Goal: Task Accomplishment & Management: Complete application form

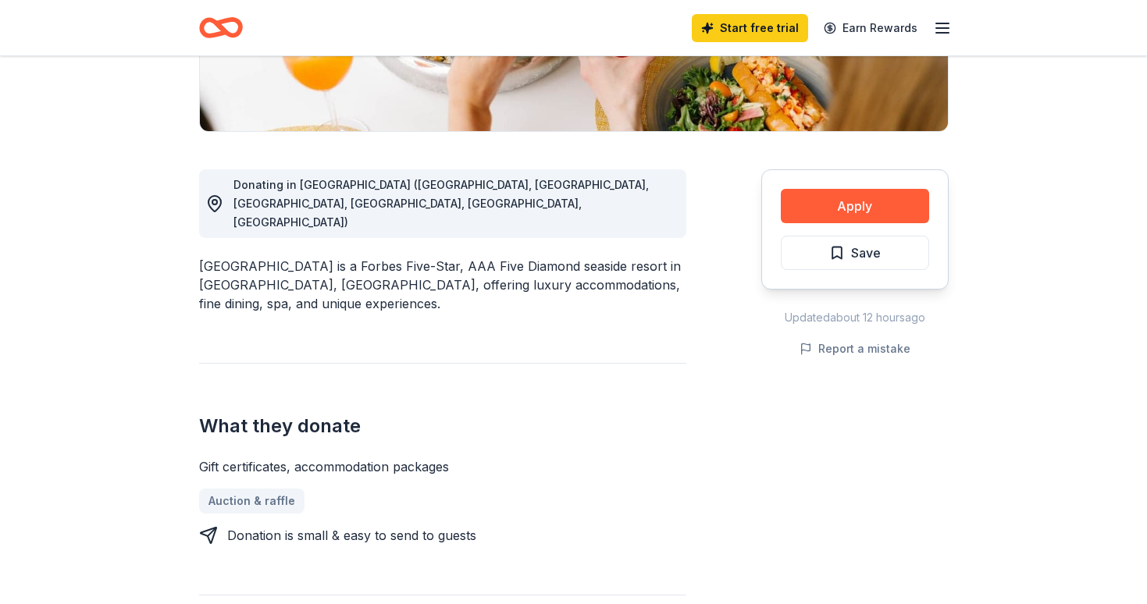
scroll to position [309, 0]
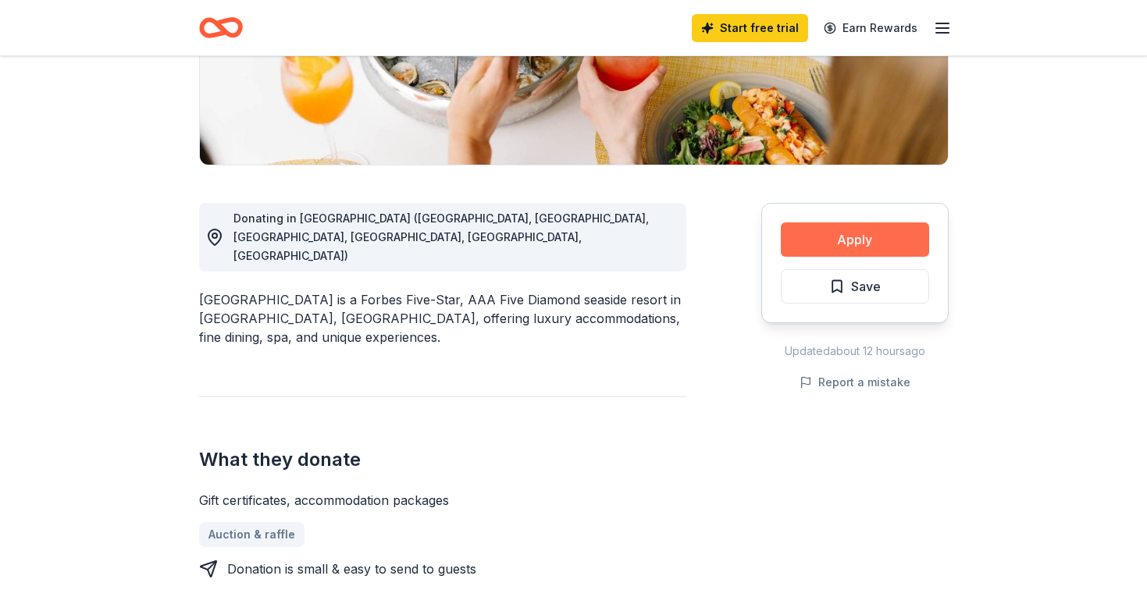
click at [885, 234] on button "Apply" at bounding box center [855, 240] width 148 height 34
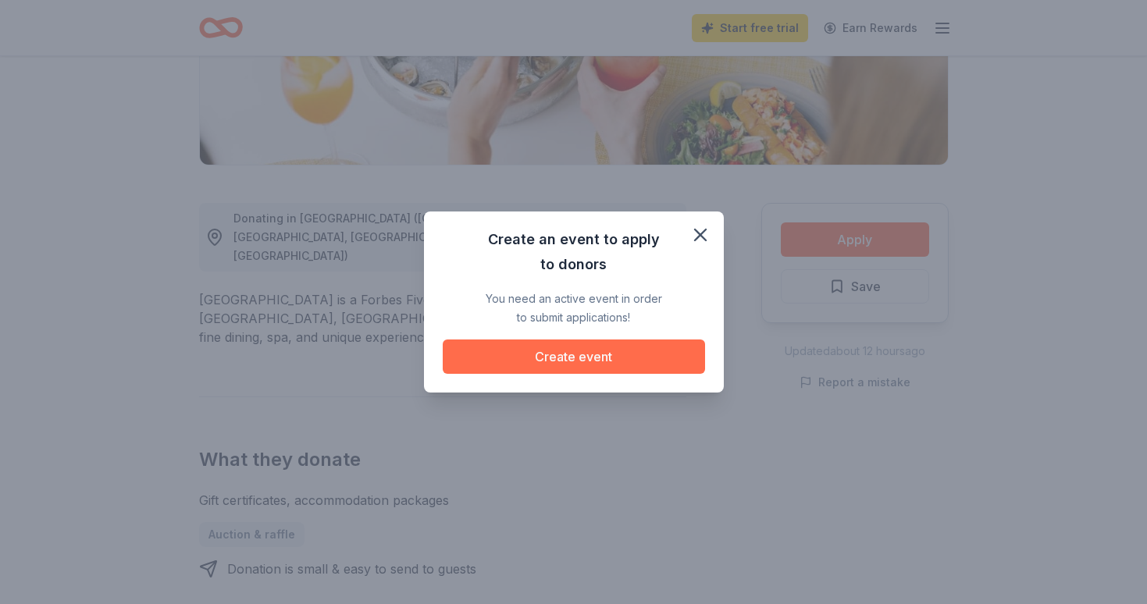
click at [640, 361] on button "Create event" at bounding box center [574, 357] width 262 height 34
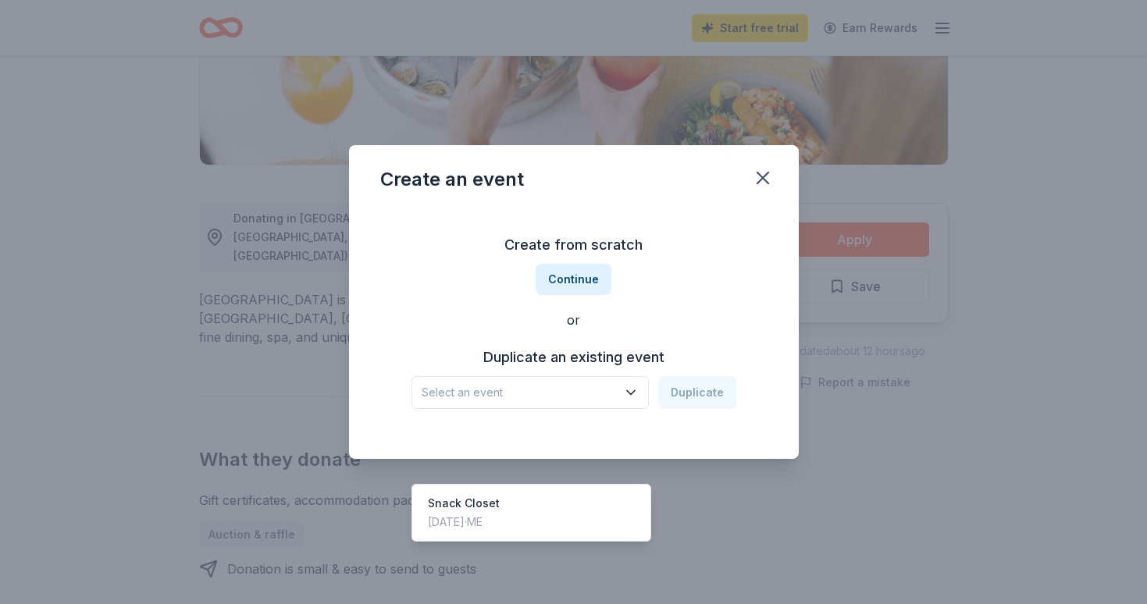
click at [635, 390] on icon "button" at bounding box center [631, 393] width 16 height 16
click at [591, 488] on div "Snack Closet [DATE] · ME" at bounding box center [531, 513] width 233 height 50
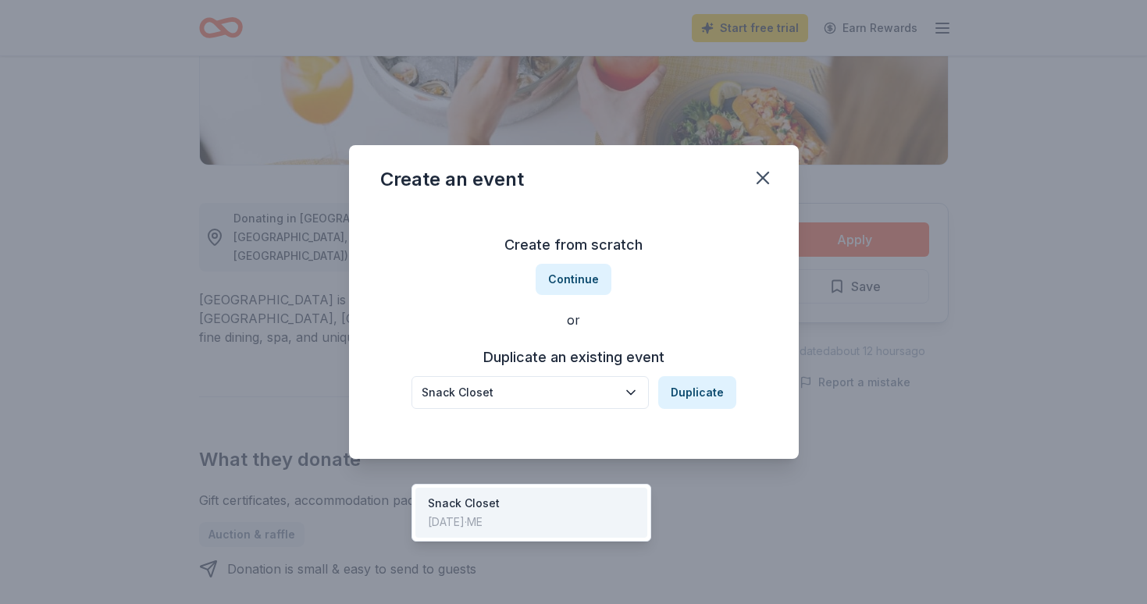
click at [633, 394] on icon "button" at bounding box center [631, 393] width 8 height 4
click at [583, 290] on div "Create from scratch Continue or Duplicate an existing event Snack Closet Duplic…" at bounding box center [573, 321] width 387 height 226
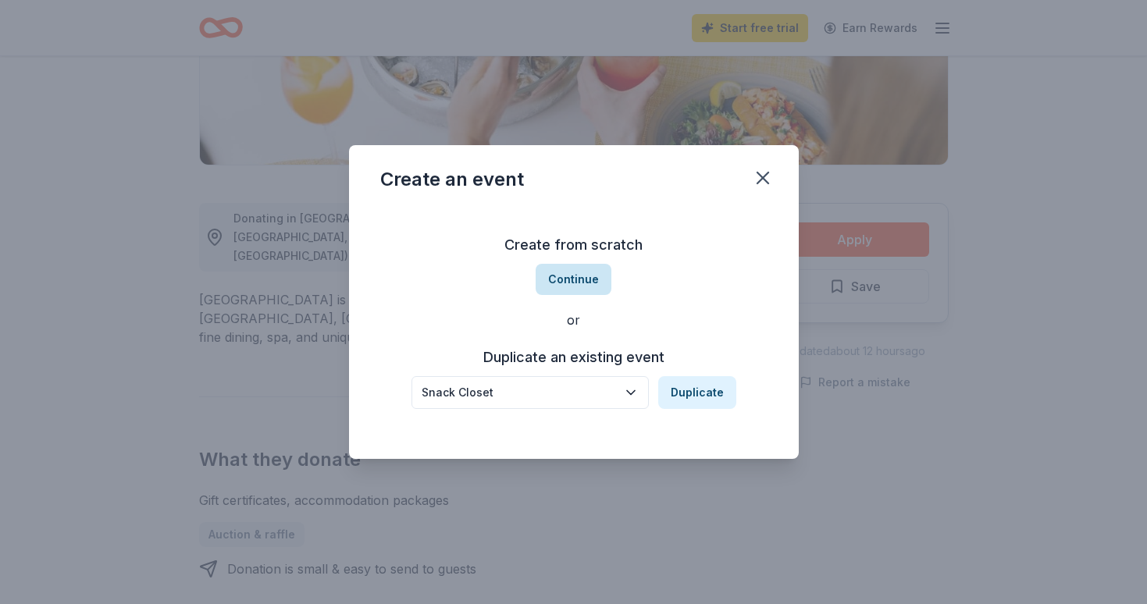
click at [577, 276] on button "Continue" at bounding box center [574, 279] width 76 height 31
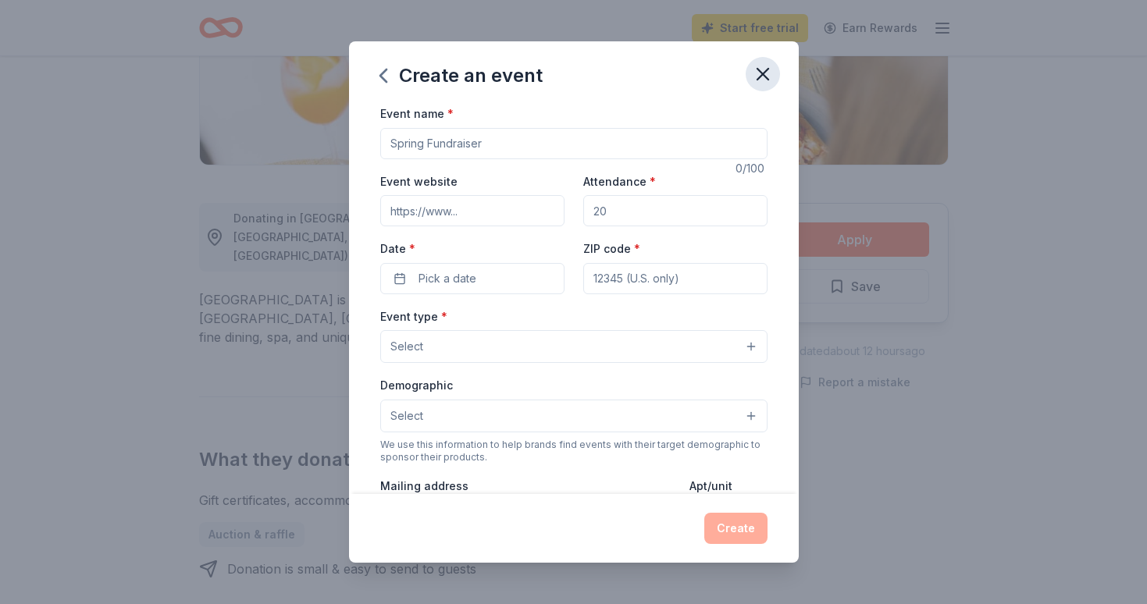
click at [767, 69] on icon "button" at bounding box center [762, 74] width 11 height 11
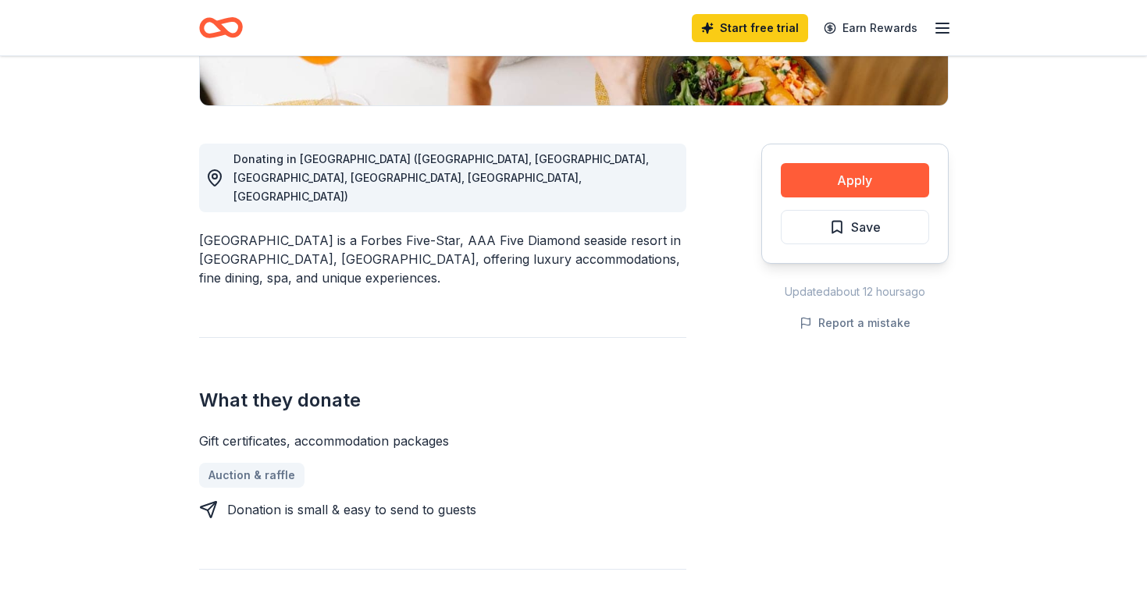
scroll to position [369, 0]
click at [859, 178] on button "Apply" at bounding box center [855, 180] width 148 height 34
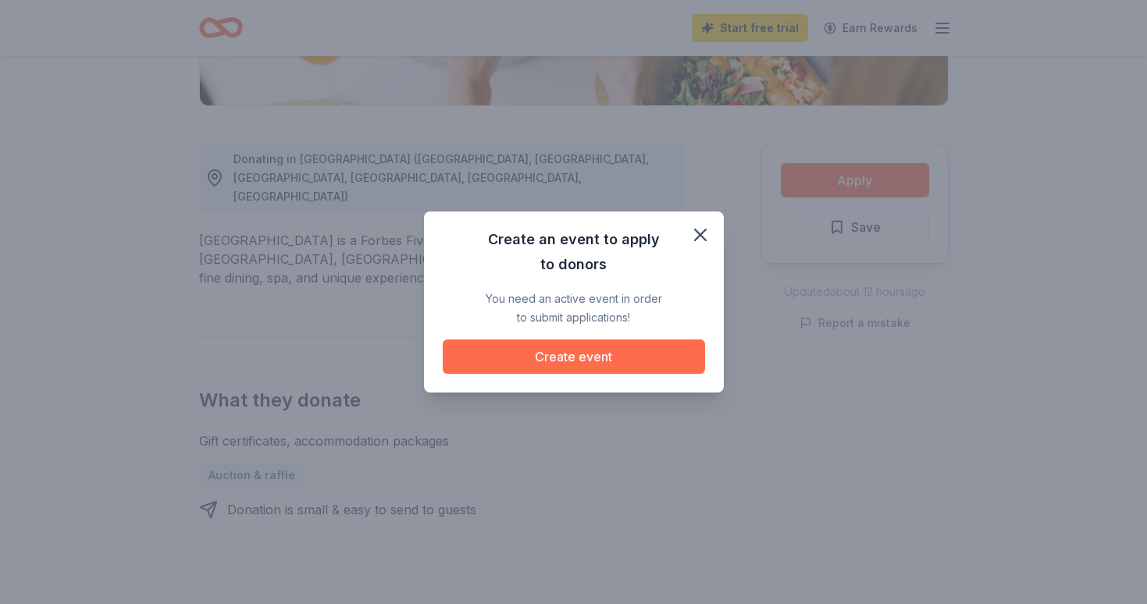
click at [590, 358] on button "Create event" at bounding box center [574, 357] width 262 height 34
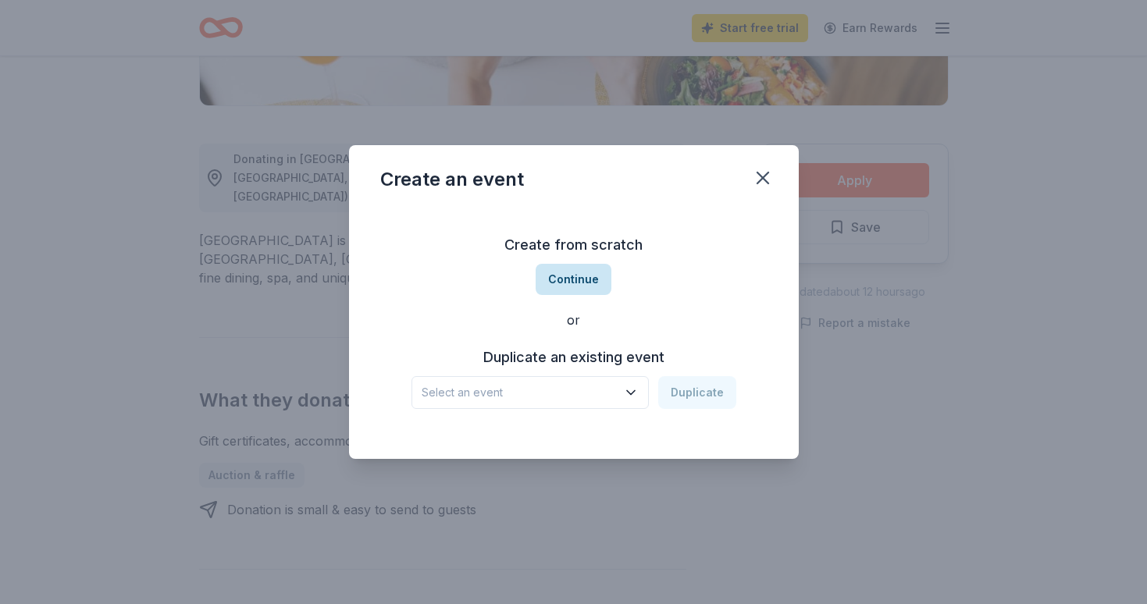
click at [589, 273] on button "Continue" at bounding box center [574, 279] width 76 height 31
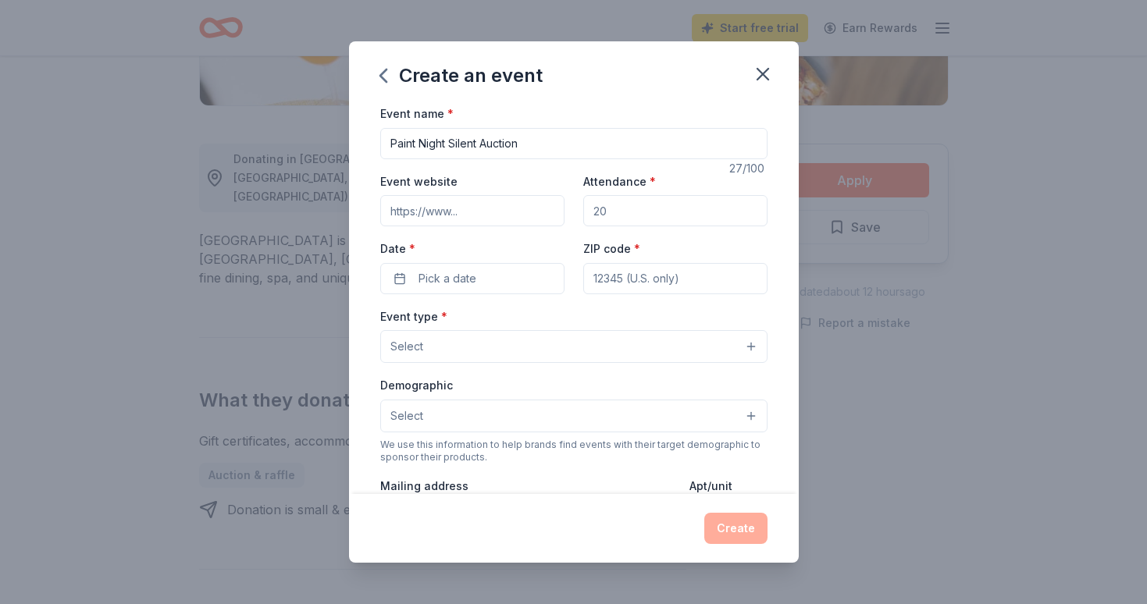
type input "Paint Night Silent Auction"
click at [622, 217] on input "Attendance *" at bounding box center [675, 210] width 184 height 31
type input "150"
click at [504, 278] on button "Pick a date" at bounding box center [472, 278] width 184 height 31
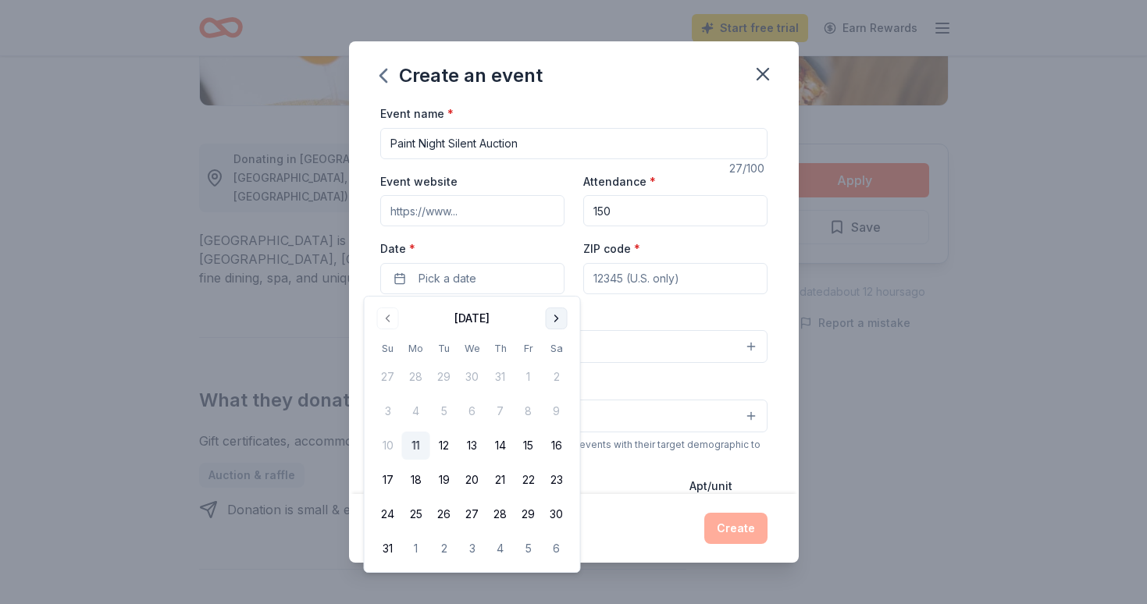
click at [561, 316] on button "Go to next month" at bounding box center [557, 319] width 22 height 22
click at [530, 379] on button "5" at bounding box center [529, 377] width 28 height 28
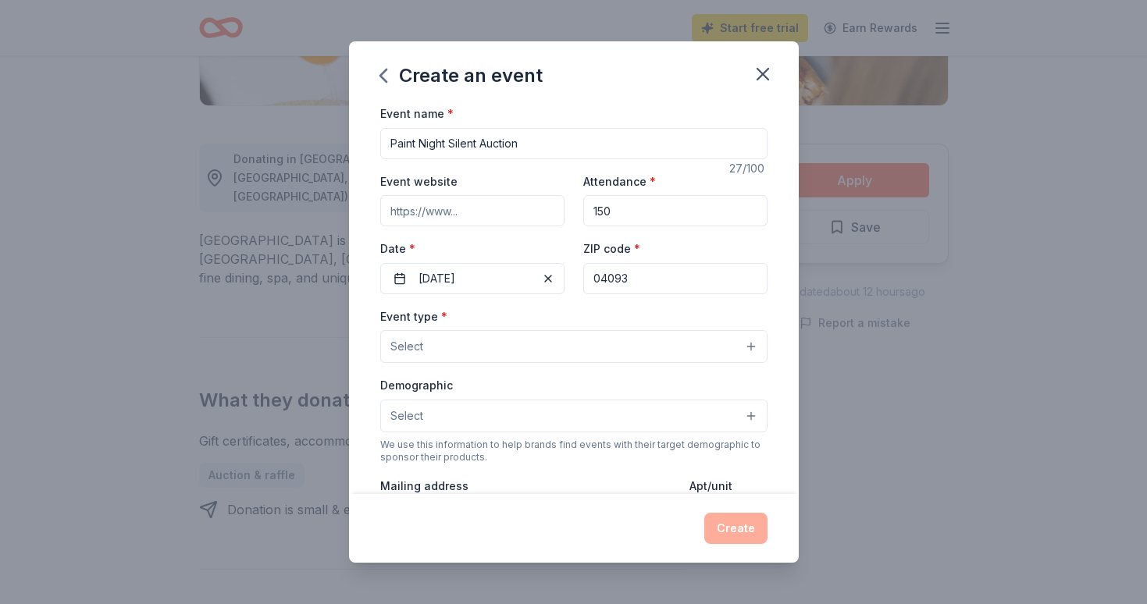
type input "04093"
click at [625, 360] on button "Select" at bounding box center [573, 346] width 387 height 33
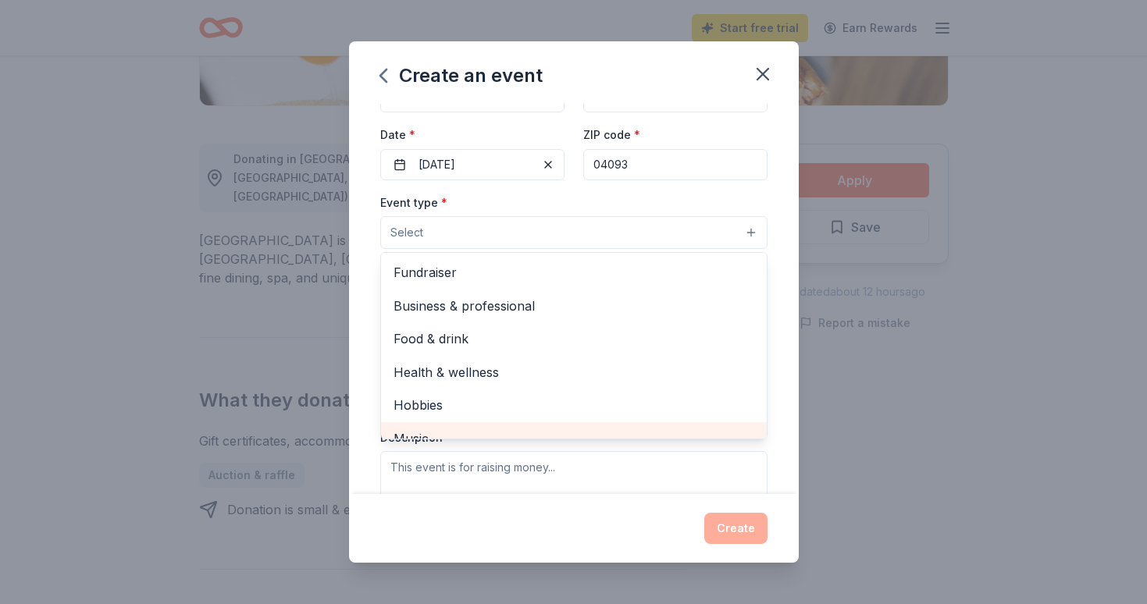
scroll to position [0, 0]
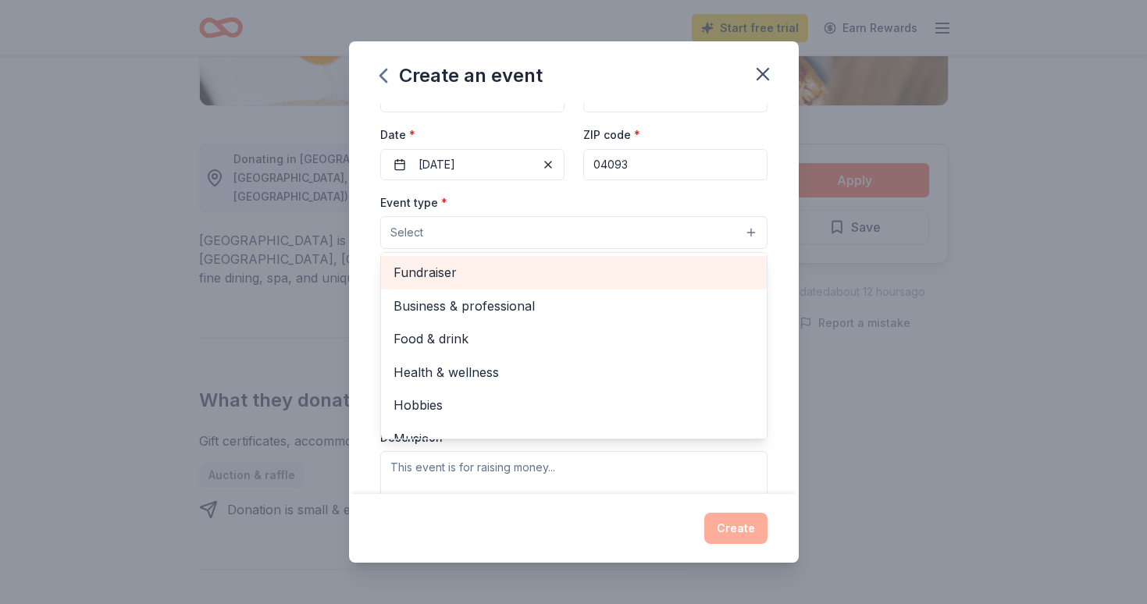
click at [611, 279] on span "Fundraiser" at bounding box center [574, 272] width 361 height 20
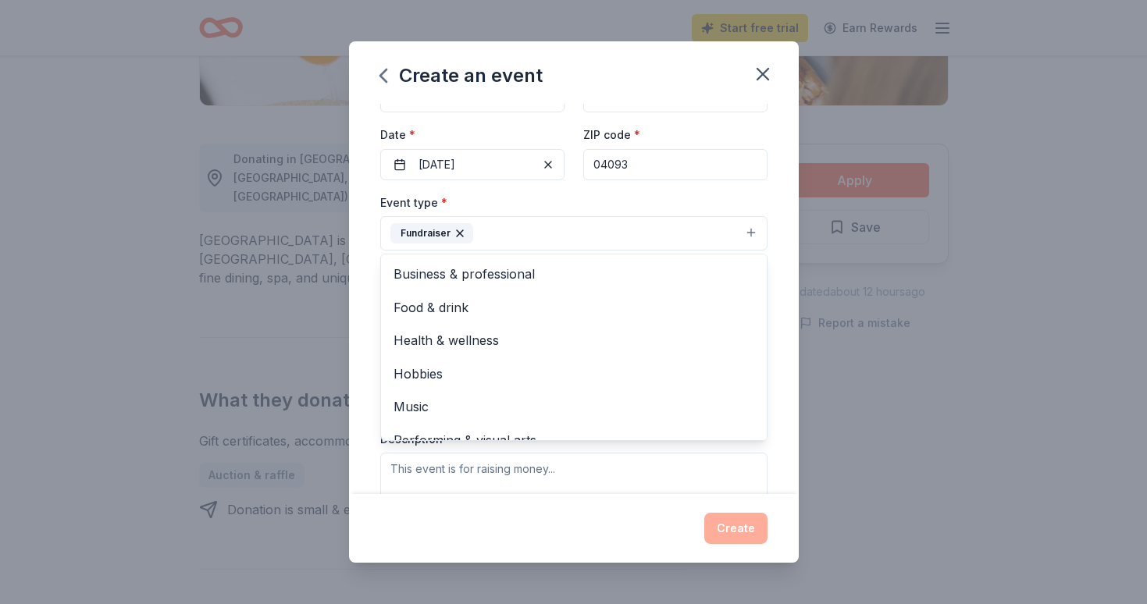
click at [647, 199] on div "Event type * Fundraiser Business & professional Food & drink Health & wellness …" at bounding box center [573, 222] width 387 height 59
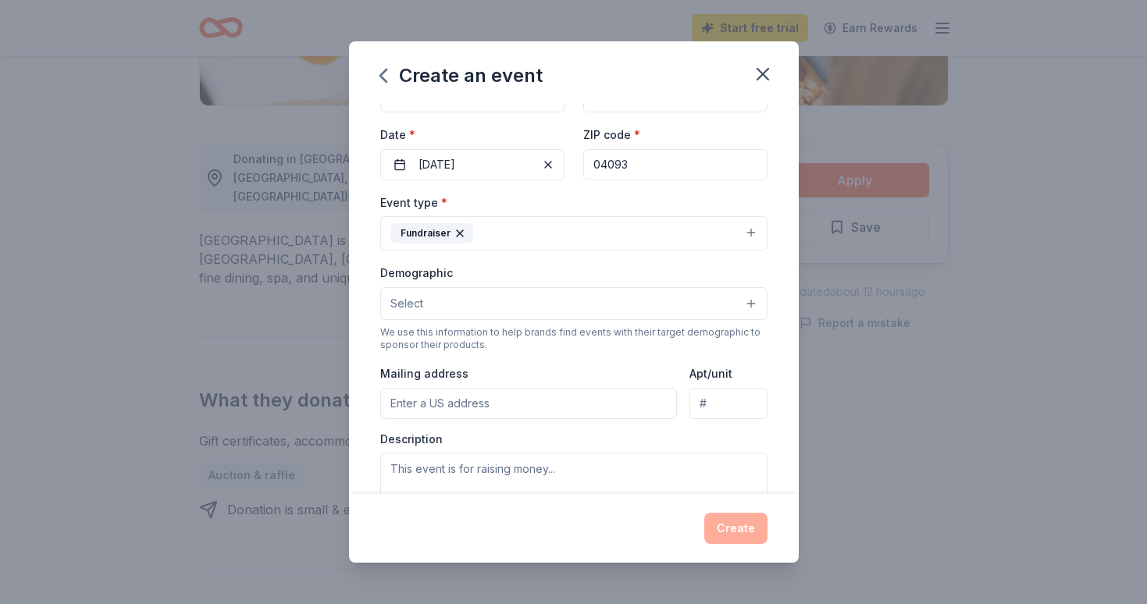
click at [599, 301] on button "Select" at bounding box center [573, 303] width 387 height 33
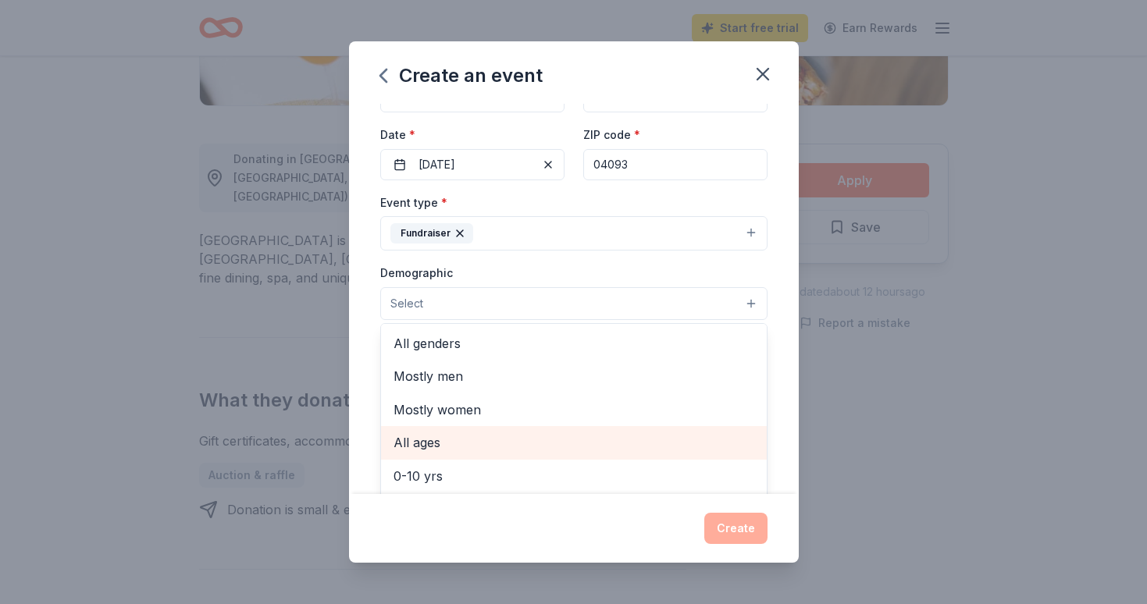
click at [543, 442] on span "All ages" at bounding box center [574, 443] width 361 height 20
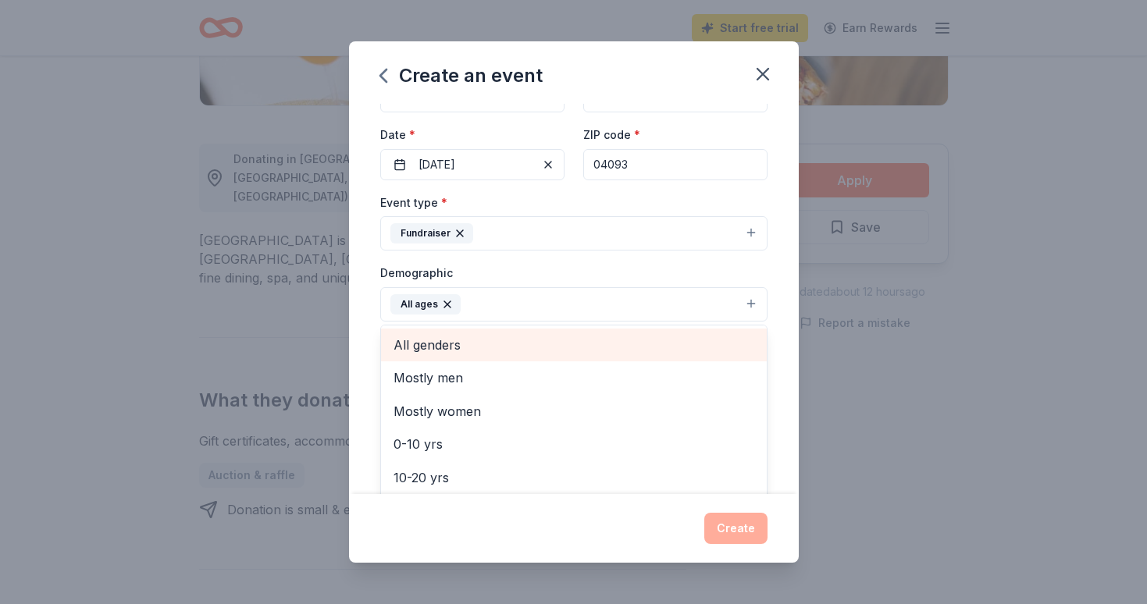
click at [537, 359] on div "All genders" at bounding box center [574, 345] width 386 height 33
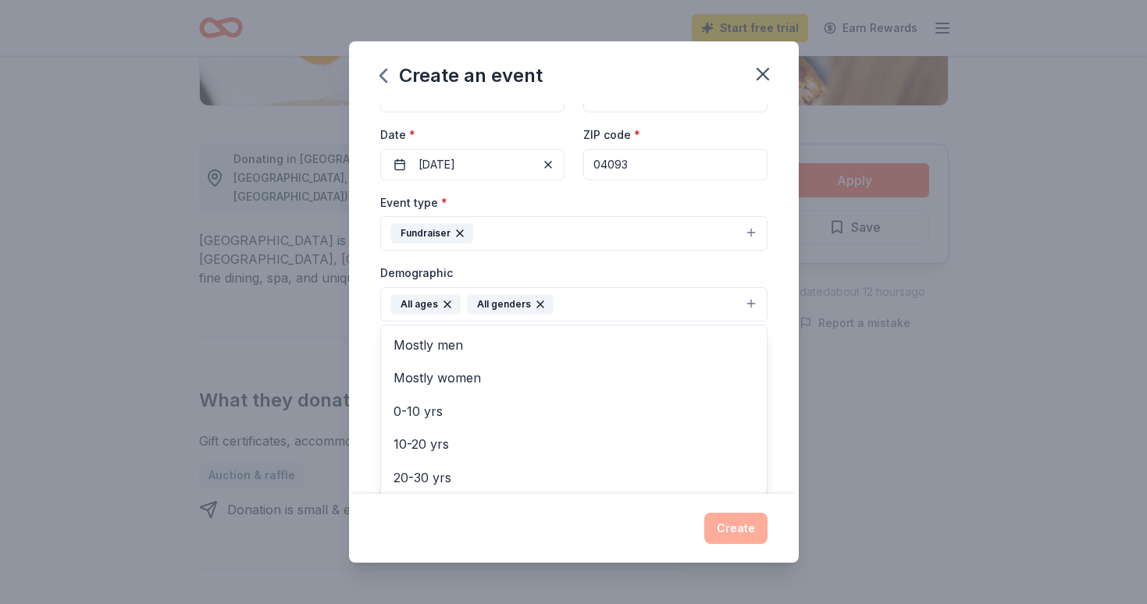
click at [780, 408] on div "Event name * Paint Night Silent Auction 27 /100 Event website Attendance * 150 …" at bounding box center [574, 299] width 450 height 390
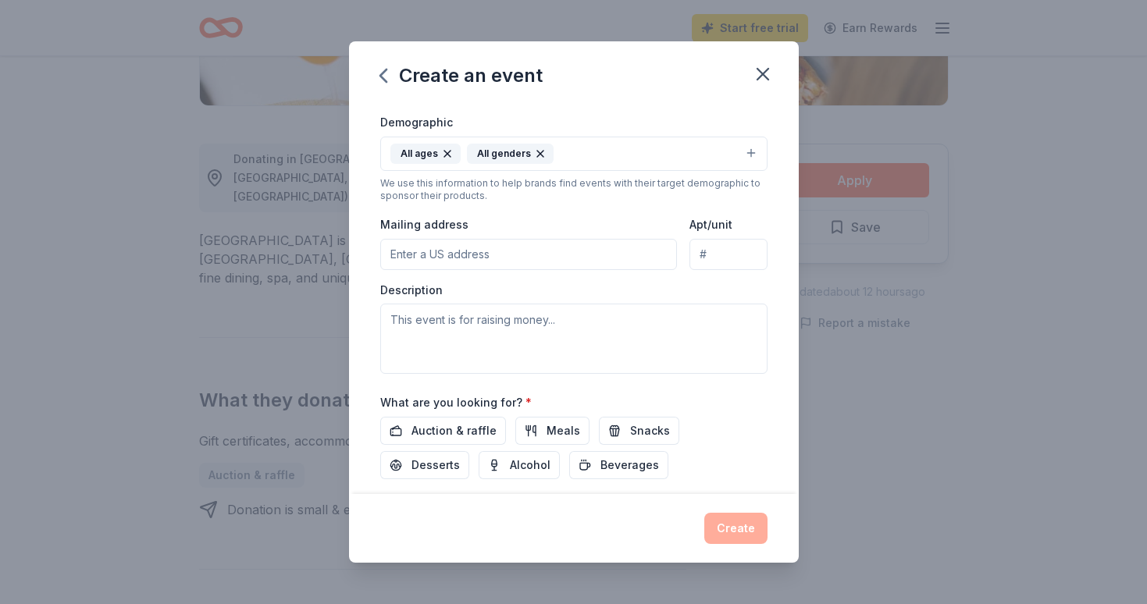
scroll to position [261, 0]
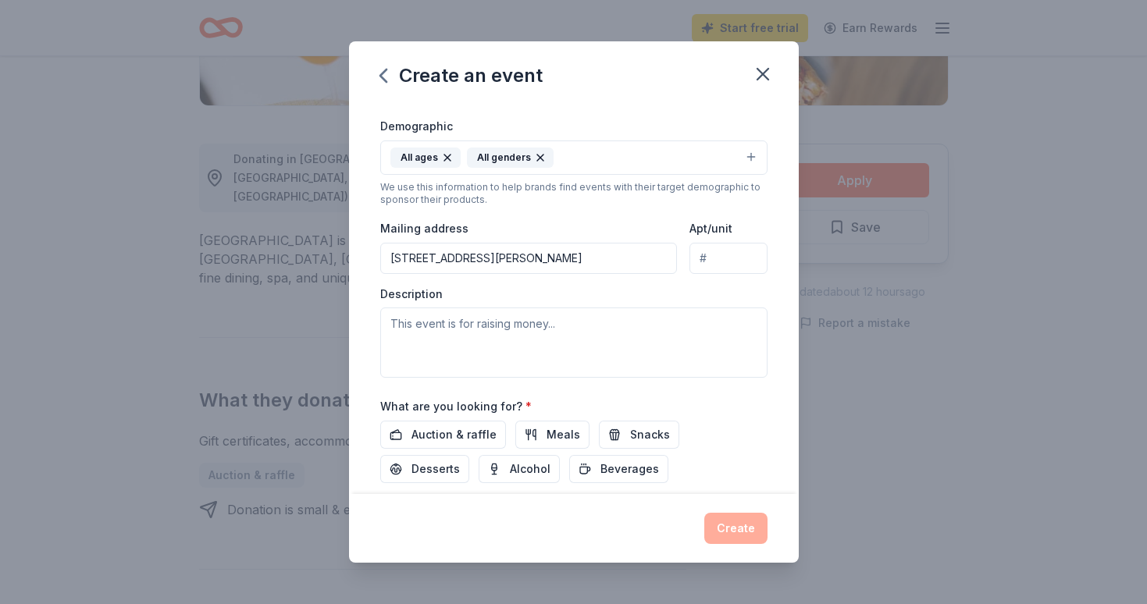
type input "[STREET_ADDRESS][PERSON_NAME]"
click at [466, 323] on textarea at bounding box center [573, 343] width 387 height 70
click at [496, 318] on textarea "We will be holding a silent auction during our Holiday Paint Night" at bounding box center [573, 343] width 387 height 70
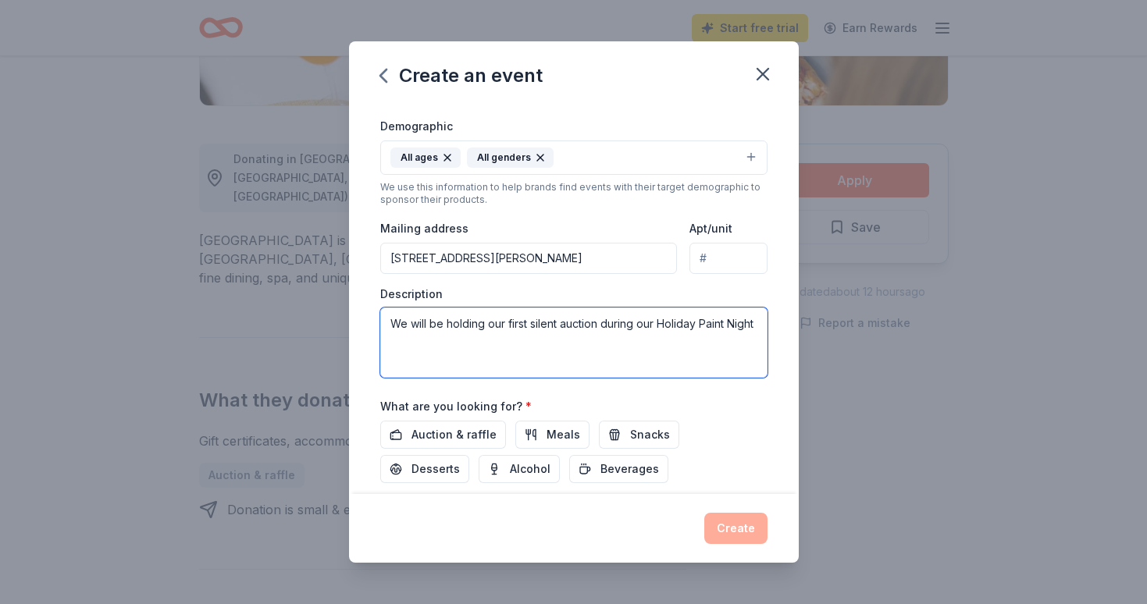
click at [759, 319] on textarea "We will be holding our first silent auction during our Holiday Paint Night" at bounding box center [573, 343] width 387 height 70
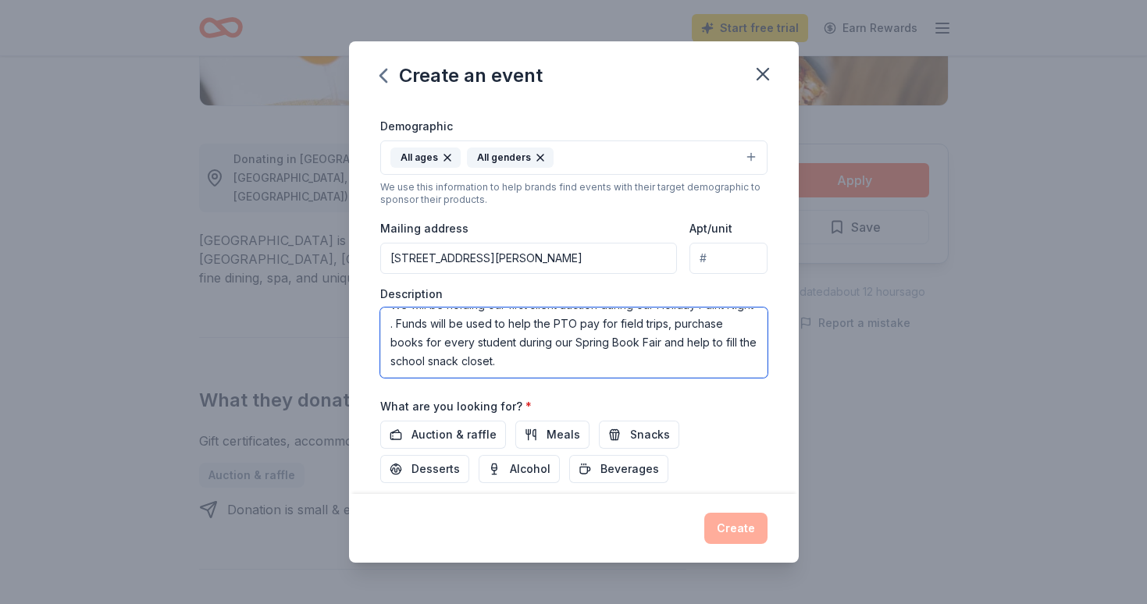
scroll to position [19, 0]
type textarea "We will be holding our first silent auction during our Holiday Paint Night . Fu…"
click at [481, 429] on span "Auction & raffle" at bounding box center [454, 435] width 85 height 19
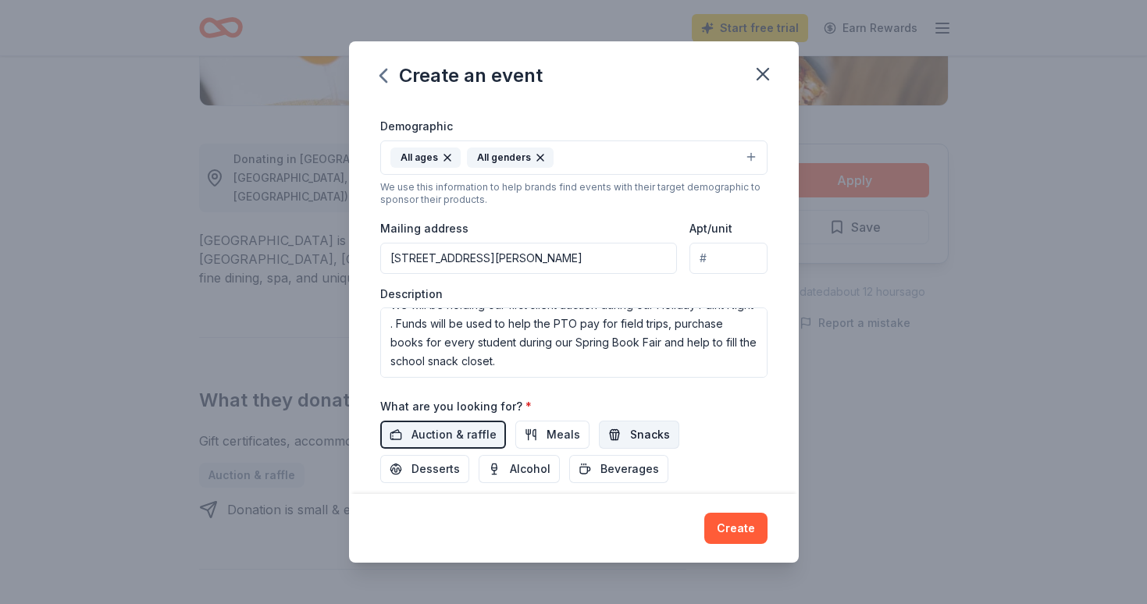
click at [630, 430] on span "Snacks" at bounding box center [650, 435] width 40 height 19
click at [746, 532] on button "Create" at bounding box center [735, 528] width 63 height 31
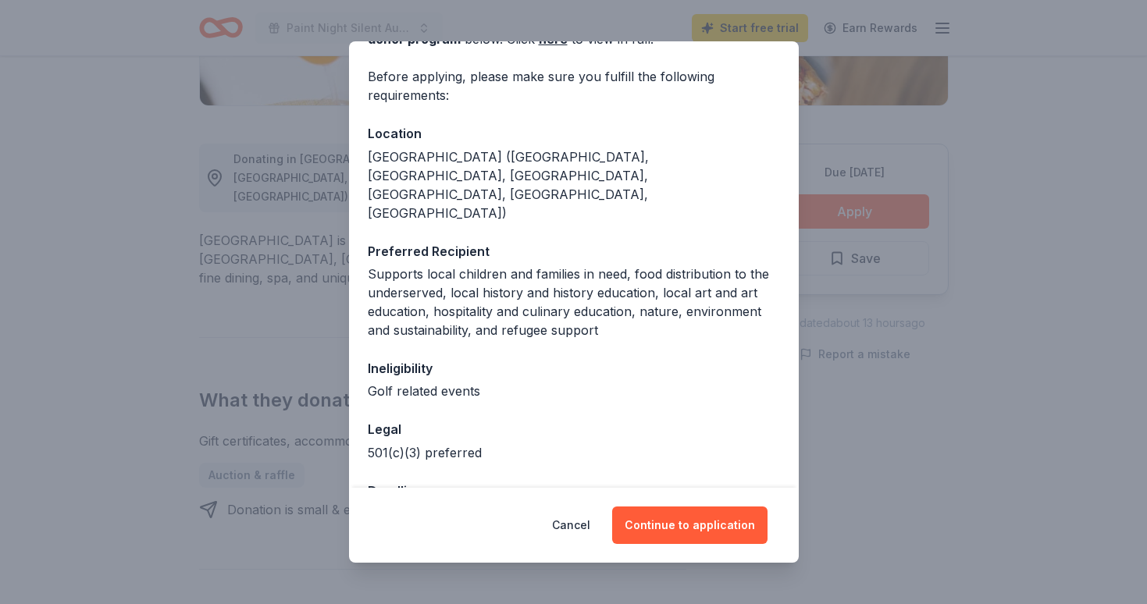
scroll to position [105, 0]
click at [680, 529] on button "Continue to application" at bounding box center [689, 525] width 155 height 37
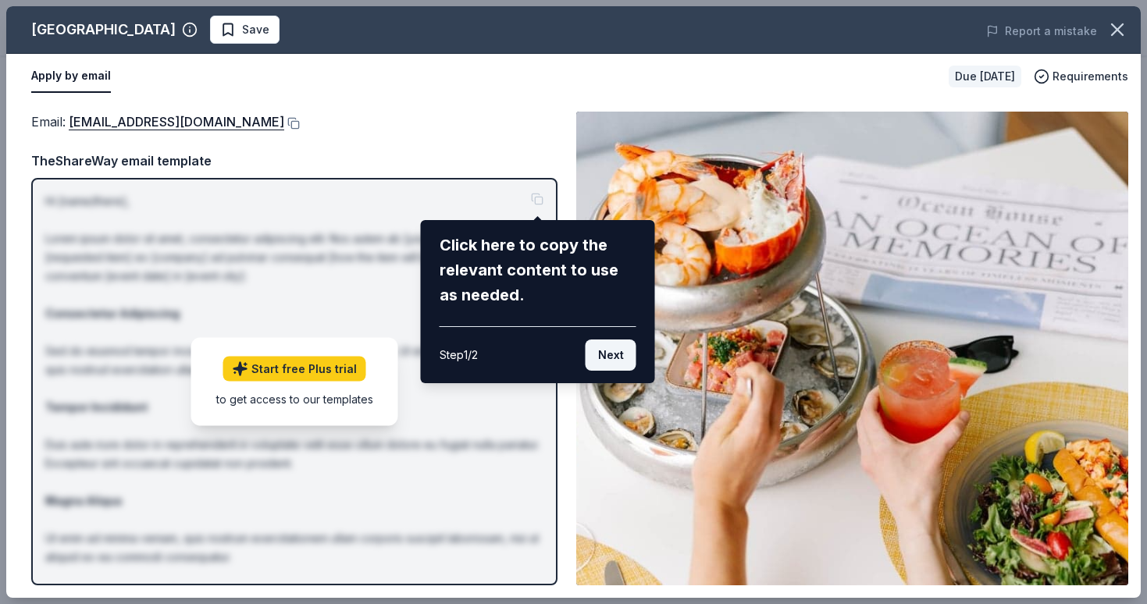
click at [615, 358] on button "Next" at bounding box center [611, 355] width 51 height 31
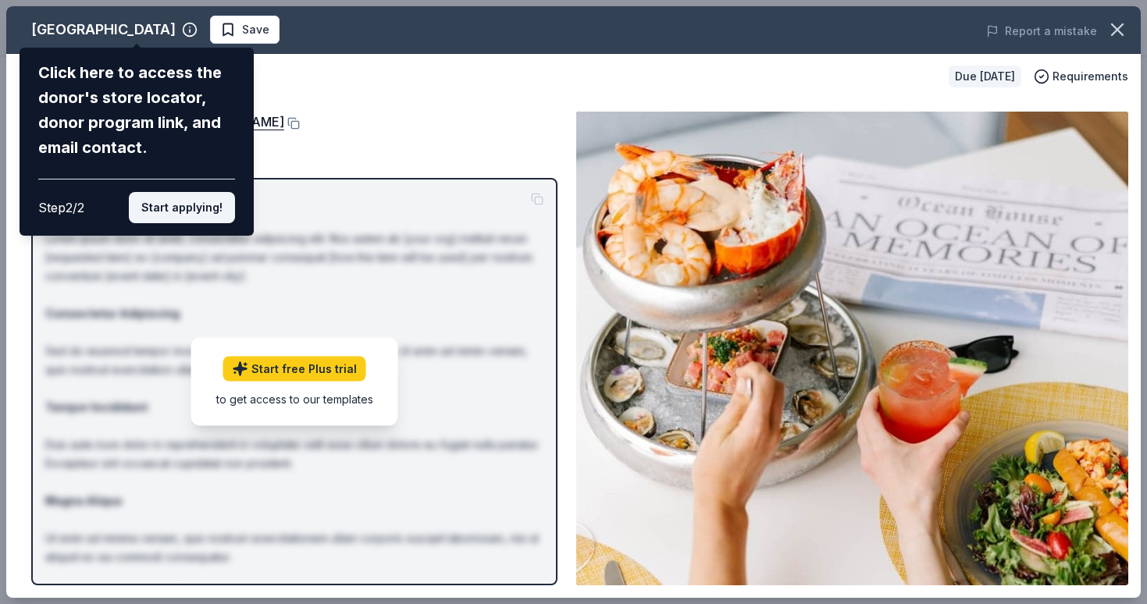
click at [196, 192] on button "Start applying!" at bounding box center [182, 207] width 106 height 31
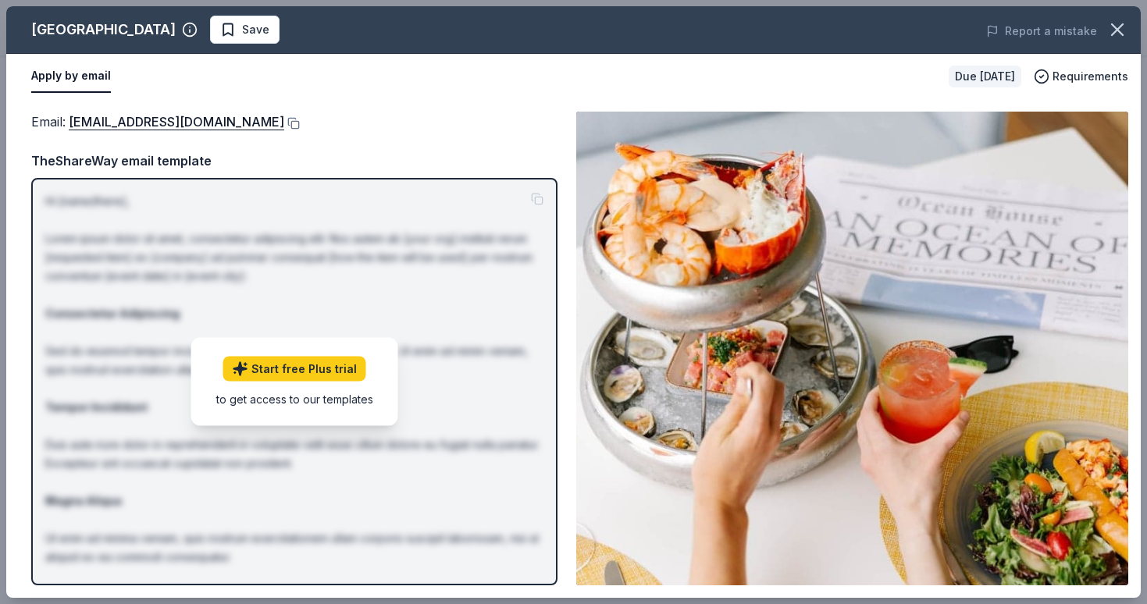
click at [289, 368] on link "Start free Plus trial" at bounding box center [294, 368] width 143 height 25
click at [420, 175] on div "TheShareWay email template Hi [name/there], Lorem ipsum dolor sit amet, consect…" at bounding box center [294, 368] width 526 height 435
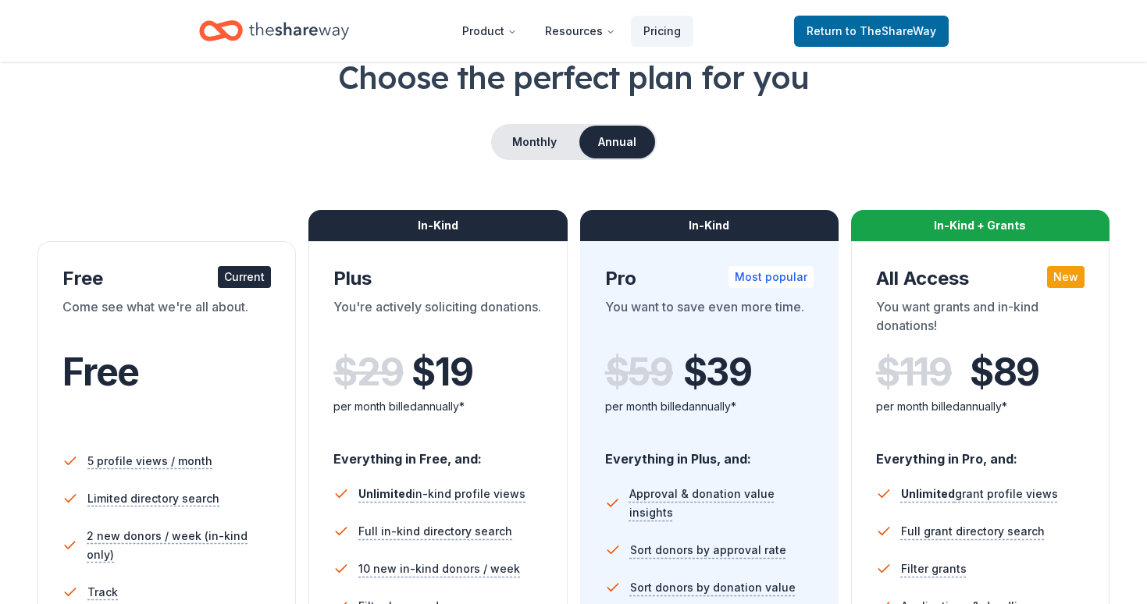
scroll to position [91, 0]
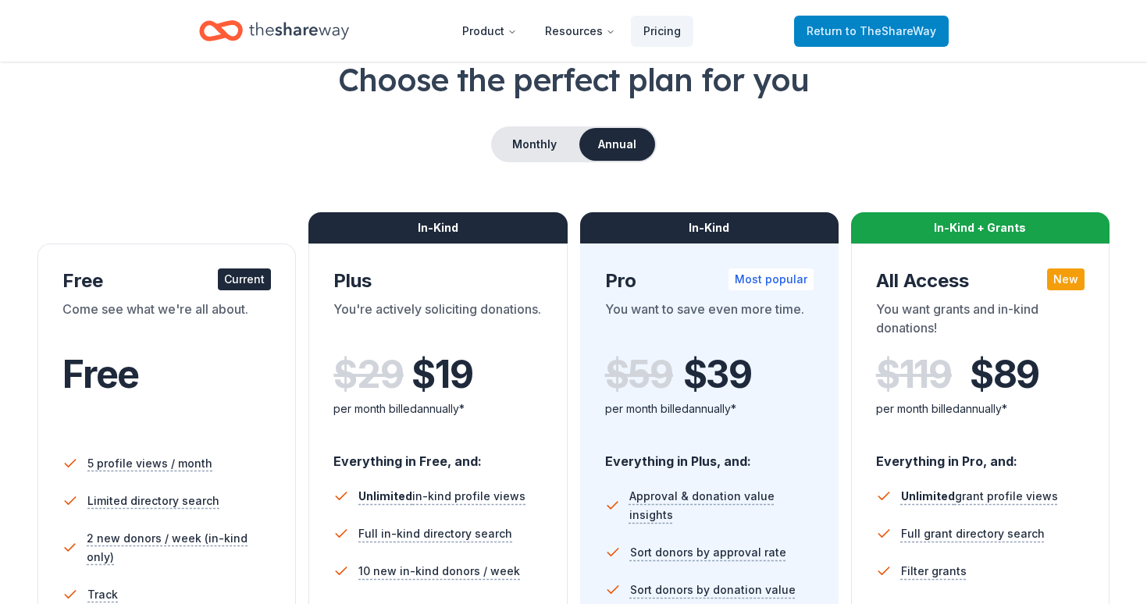
click at [857, 34] on span "to TheShareWay" at bounding box center [891, 30] width 91 height 13
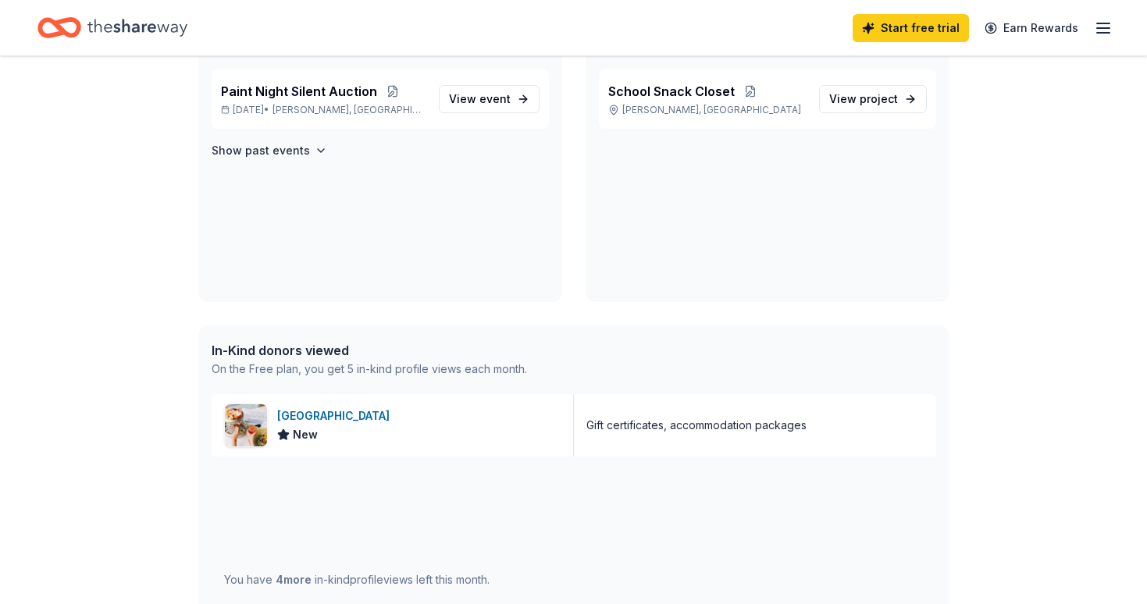
scroll to position [385, 0]
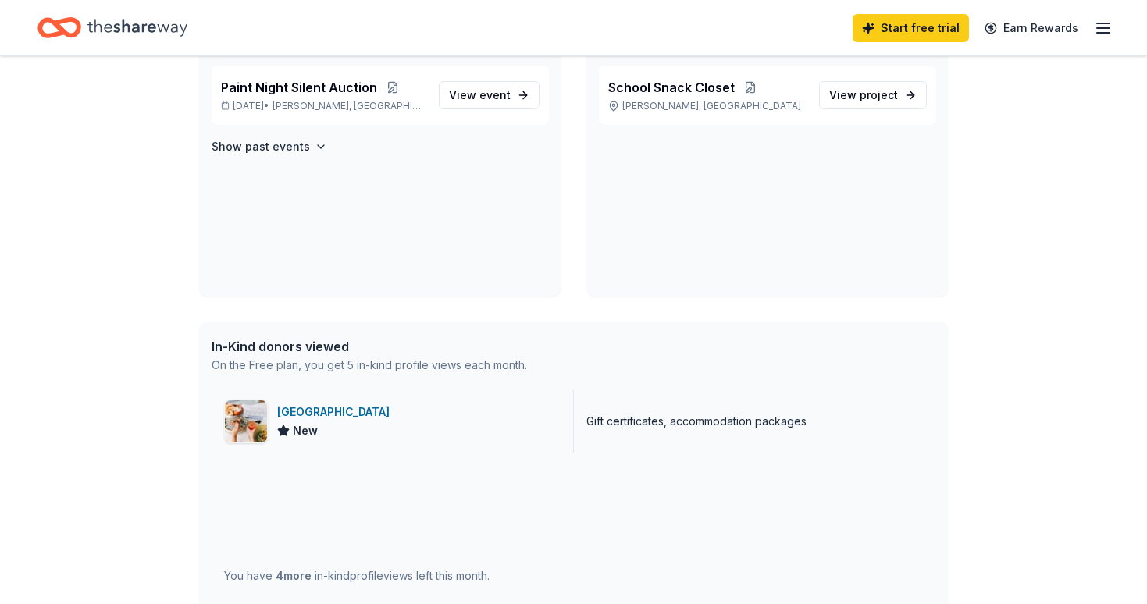
click at [465, 444] on div "Ocean House New" at bounding box center [393, 421] width 362 height 62
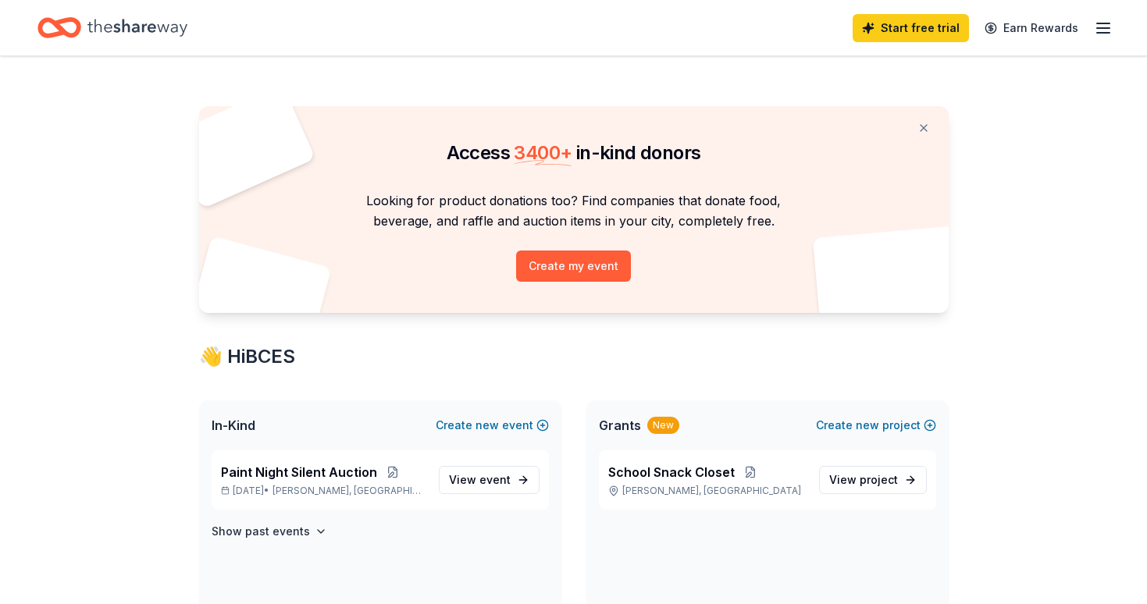
scroll to position [9, 0]
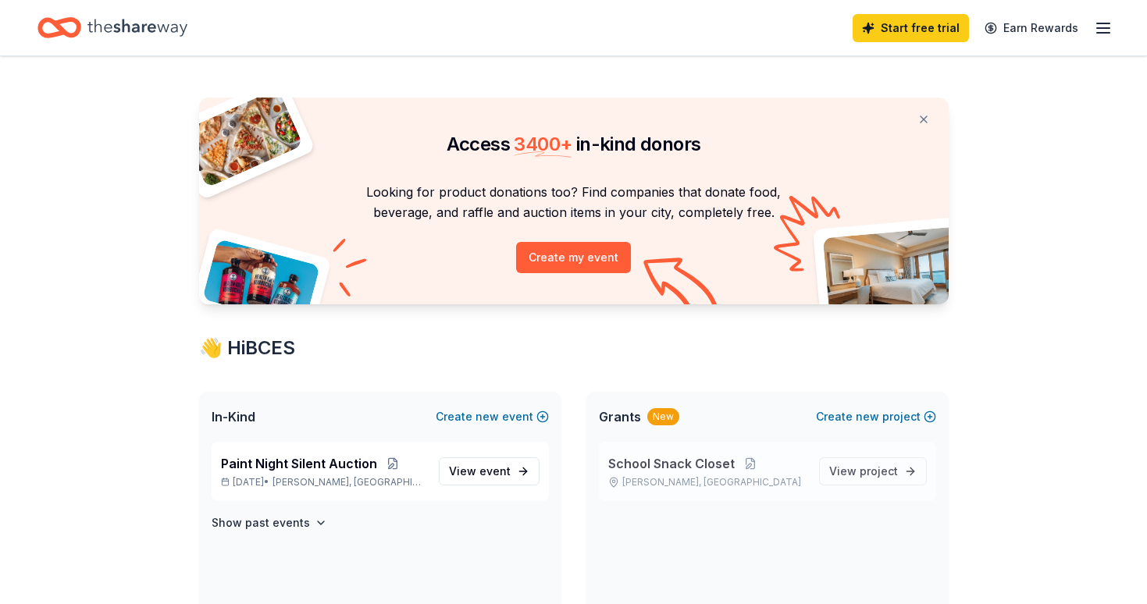
click at [697, 461] on span "School Snack Closet" at bounding box center [671, 463] width 127 height 19
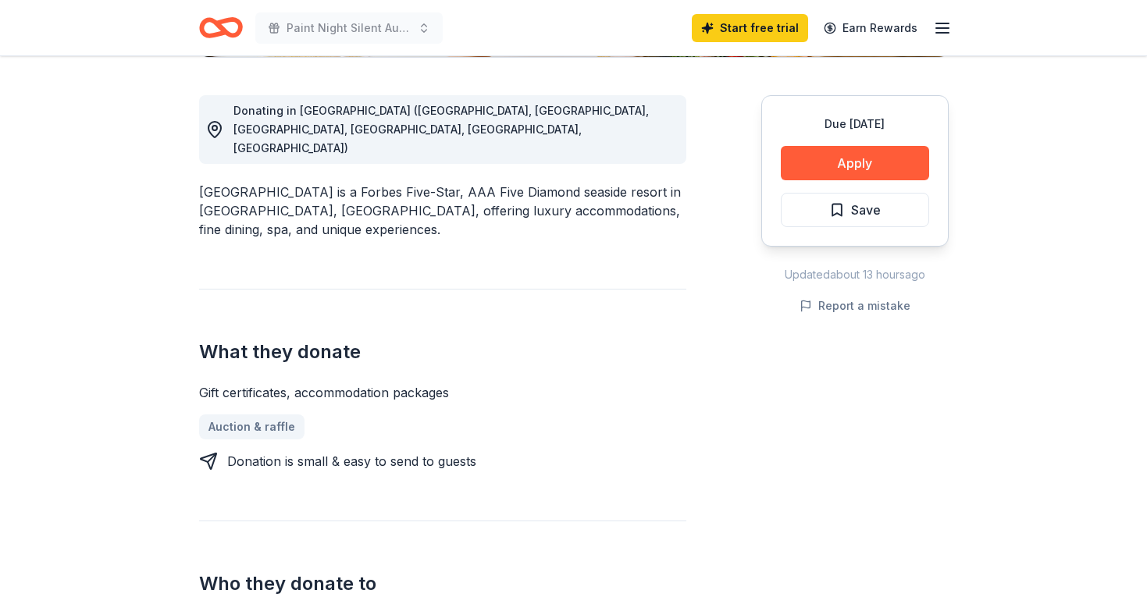
scroll to position [418, 0]
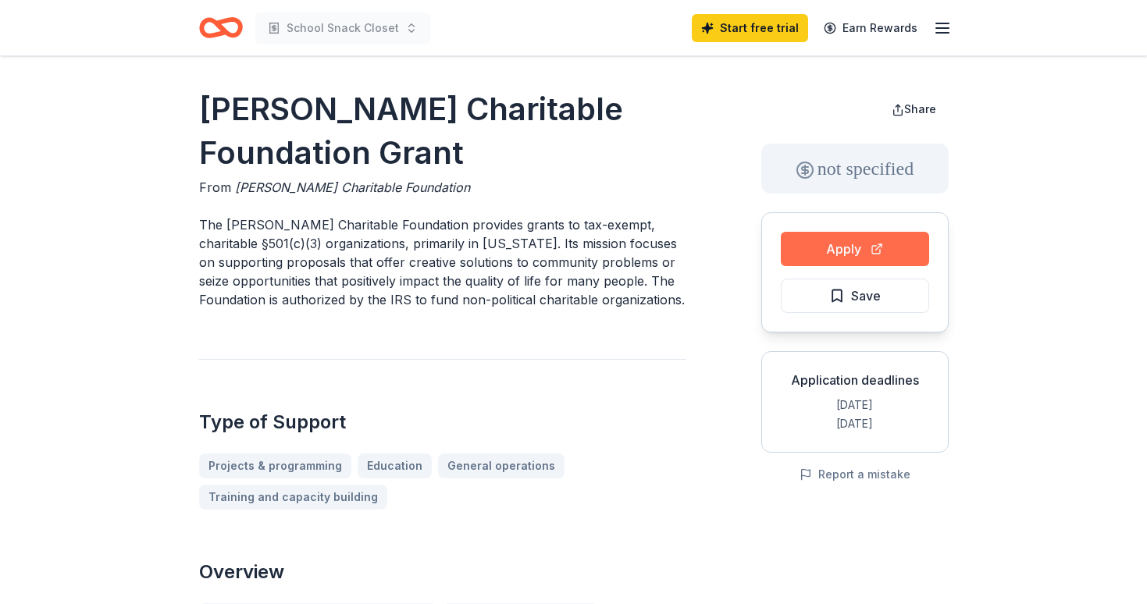
click at [888, 241] on button "Apply" at bounding box center [855, 249] width 148 height 34
